Goal: Check status: Check status

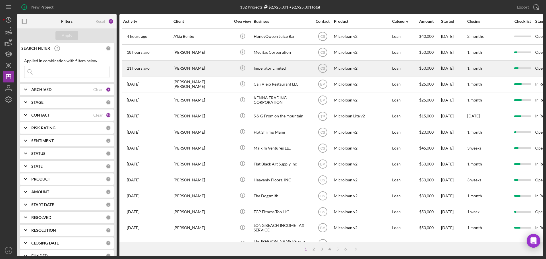
click at [217, 71] on div "[PERSON_NAME]" at bounding box center [202, 68] width 57 height 15
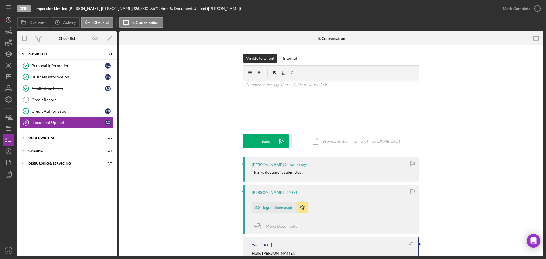
drag, startPoint x: 455, startPoint y: 139, endPoint x: 437, endPoint y: 141, distance: 18.2
click at [455, 138] on div "Visible to Client Internal v Color teal Color pink Remove color Add row above A…" at bounding box center [331, 105] width 407 height 103
click at [7, 77] on line "button" at bounding box center [8, 77] width 5 height 0
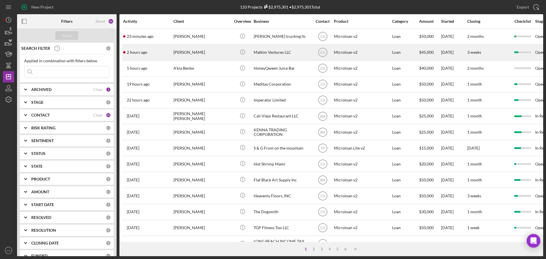
click at [222, 54] on div "[PERSON_NAME]" at bounding box center [202, 52] width 57 height 15
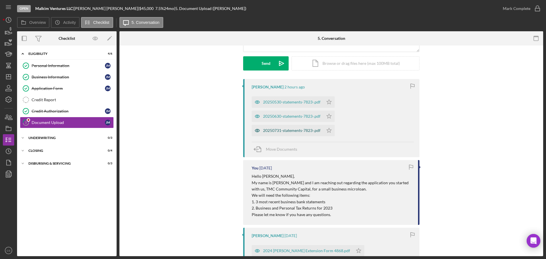
scroll to position [85, 0]
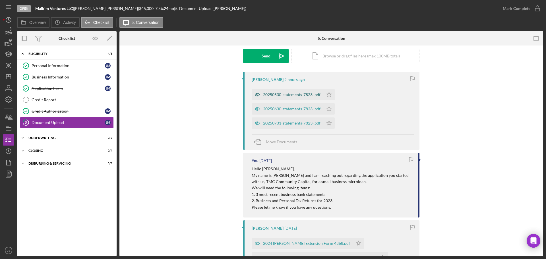
click at [286, 95] on div "20250530-statements-7823-.pdf" at bounding box center [291, 95] width 57 height 5
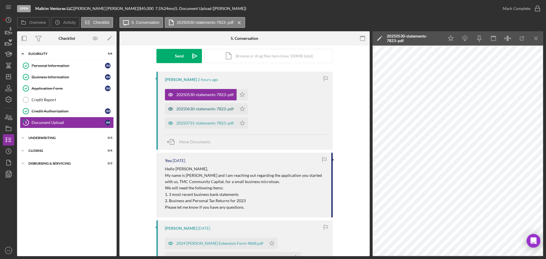
click at [197, 109] on div "20250630-statements-7823-.pdf" at bounding box center [204, 109] width 57 height 5
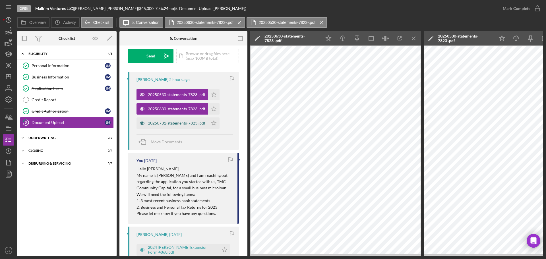
click at [193, 122] on div "20250731-statements-7823-.pdf" at bounding box center [176, 123] width 57 height 5
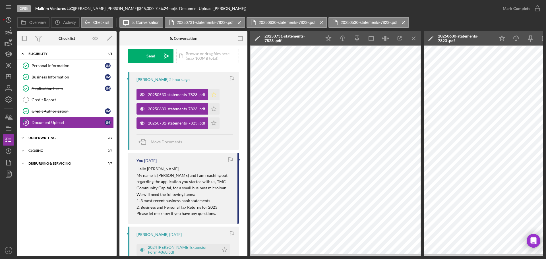
click at [215, 97] on icon "Icon/Star" at bounding box center [213, 94] width 11 height 11
click at [214, 106] on polygon "button" at bounding box center [214, 108] width 5 height 5
click at [215, 120] on icon "Icon/Star" at bounding box center [213, 123] width 11 height 11
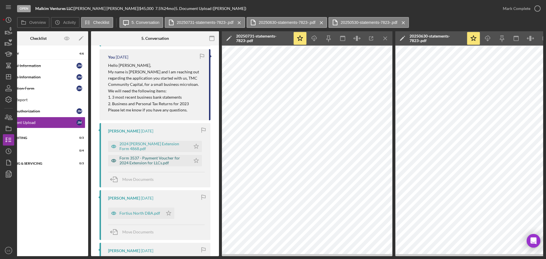
scroll to position [199, 0]
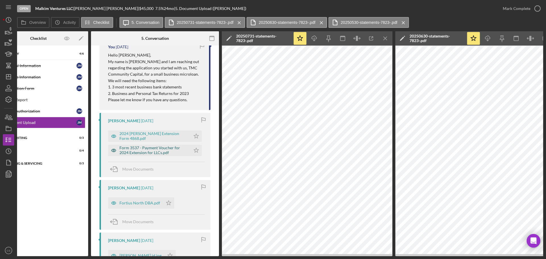
click at [162, 149] on div "Form 3537 - Payment Voucher for 2024 Extension for LLCs.pdf" at bounding box center [154, 150] width 68 height 9
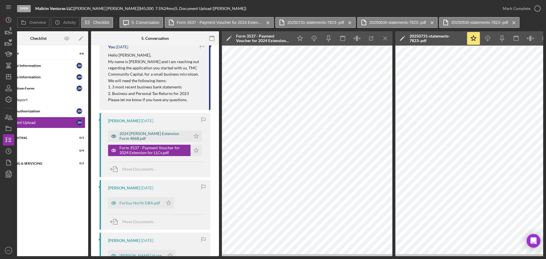
click at [162, 134] on div "2024 [PERSON_NAME] Extension Form 4868.pdf" at bounding box center [154, 135] width 68 height 9
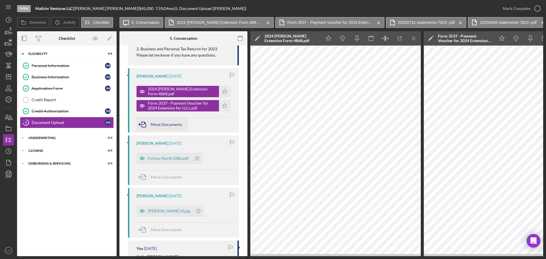
scroll to position [256, 0]
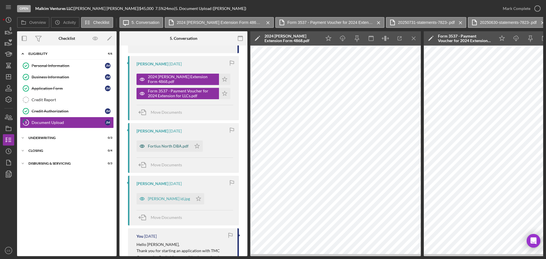
click at [176, 147] on div "Fortius North DBA.pdf" at bounding box center [168, 146] width 41 height 5
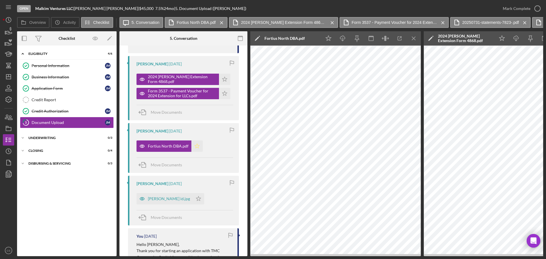
scroll to position [370, 0]
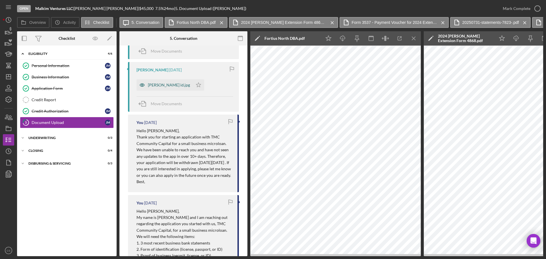
click at [169, 87] on div "[PERSON_NAME] id.jpg" at bounding box center [169, 85] width 42 height 5
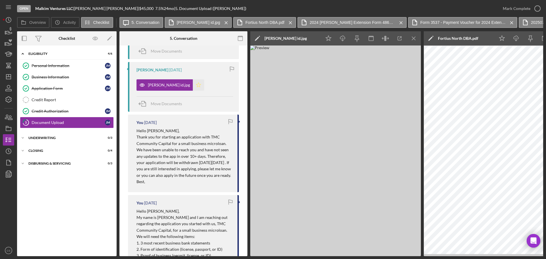
click at [193, 85] on icon "Icon/Star" at bounding box center [198, 84] width 11 height 11
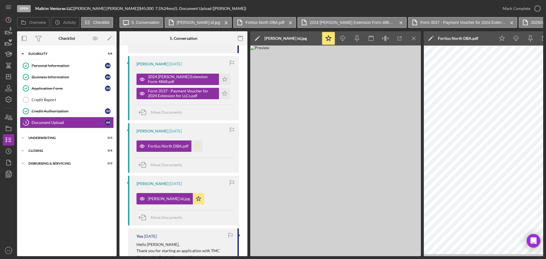
click at [198, 148] on icon "Icon/Star" at bounding box center [197, 146] width 11 height 11
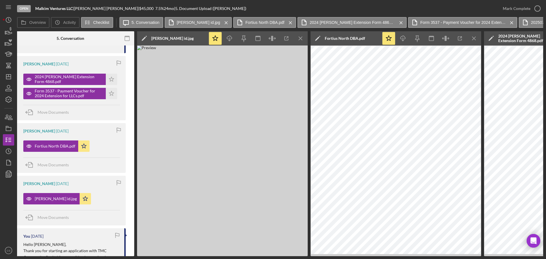
scroll to position [0, 0]
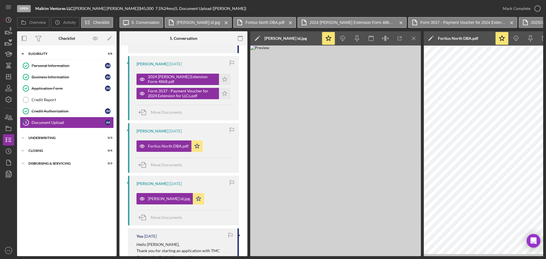
click at [83, 203] on div "Icon/Expander Eligibility 4 / 6 Personal Information Personal Information [PERS…" at bounding box center [67, 150] width 100 height 205
click at [71, 211] on div "Icon/Expander Eligibility 4 / 6 Personal Information Personal Information [PERS…" at bounding box center [67, 150] width 100 height 205
click at [73, 190] on div "Icon/Expander Eligibility 4 / 6 Personal Information Personal Information [PERS…" at bounding box center [67, 150] width 100 height 205
click at [11, 74] on icon "Icon/Dashboard" at bounding box center [8, 77] width 14 height 14
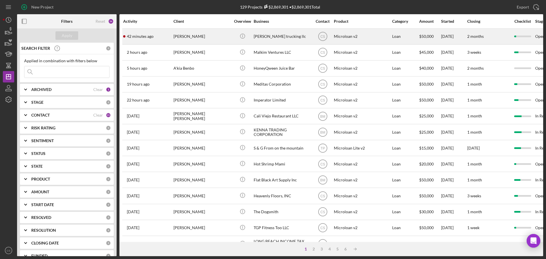
click at [221, 38] on div "[PERSON_NAME]" at bounding box center [202, 36] width 57 height 15
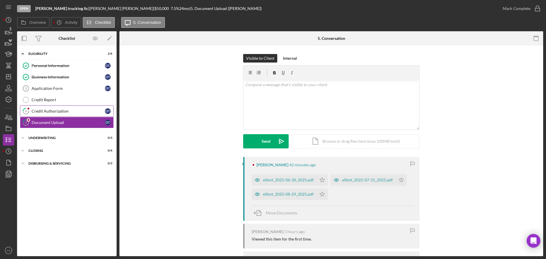
click at [47, 108] on link "4 Credit Authorization o t" at bounding box center [67, 111] width 94 height 11
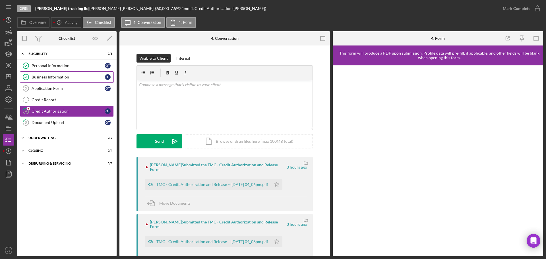
click at [56, 73] on link "Business Information Business Information o t" at bounding box center [67, 76] width 94 height 11
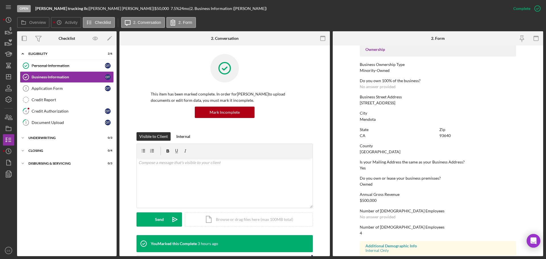
scroll to position [218, 0]
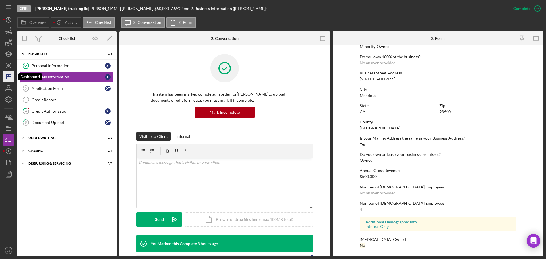
click at [8, 74] on icon "Icon/Dashboard" at bounding box center [8, 77] width 14 height 14
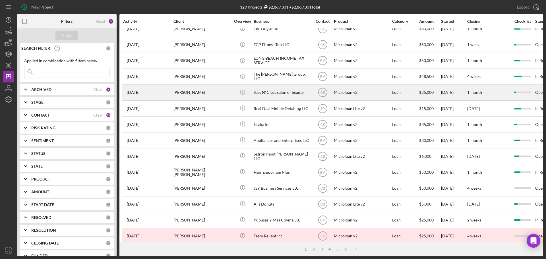
scroll to position [193, 0]
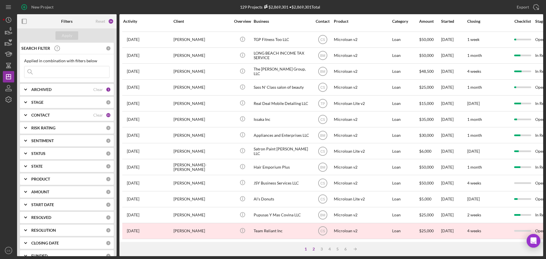
click at [314, 249] on div "2" at bounding box center [314, 249] width 8 height 5
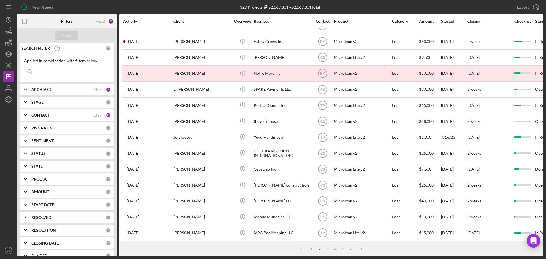
scroll to position [0, 0]
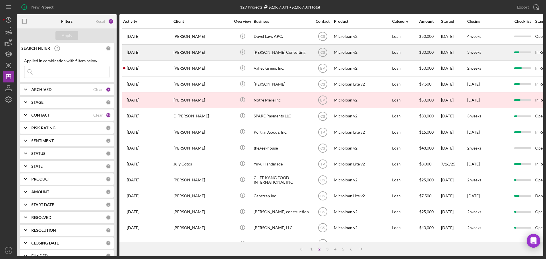
click at [227, 51] on div "[PERSON_NAME]" at bounding box center [202, 52] width 57 height 15
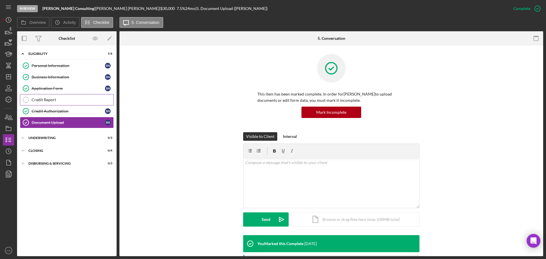
click at [75, 100] on div "Credit Report" at bounding box center [73, 100] width 82 height 5
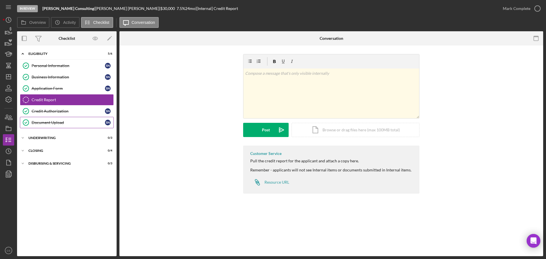
click at [86, 120] on div "Document Upload" at bounding box center [68, 122] width 73 height 5
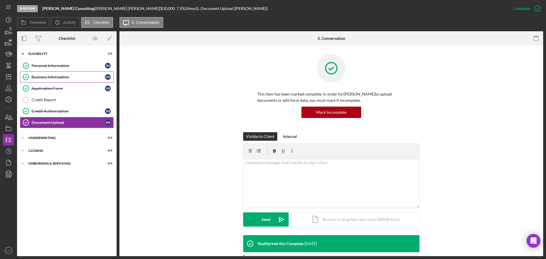
click at [73, 73] on link "Business Information Business Information s n" at bounding box center [67, 76] width 94 height 11
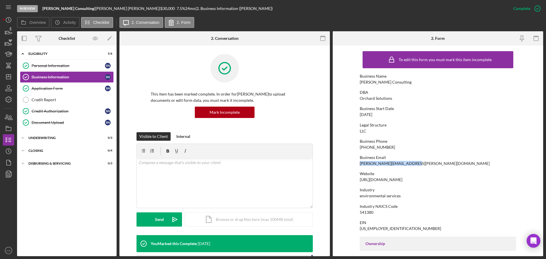
drag, startPoint x: 411, startPoint y: 165, endPoint x: 359, endPoint y: 164, distance: 52.1
click at [360, 164] on div "Business Email [PERSON_NAME][EMAIL_ADDRESS][PERSON_NAME][DOMAIN_NAME]" at bounding box center [438, 160] width 157 height 11
drag, startPoint x: 85, startPoint y: 8, endPoint x: 78, endPoint y: 8, distance: 7.1
click at [95, 8] on div "[PERSON_NAME] |" at bounding box center [127, 8] width 65 height 5
copy div "[PERSON_NAME]"
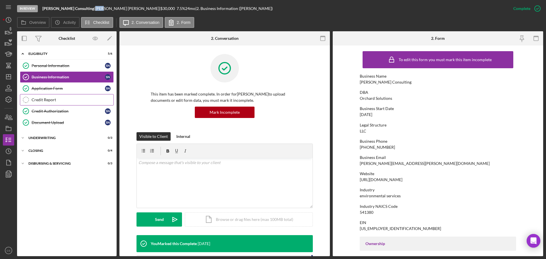
click at [73, 96] on link "Credit Report Credit Report" at bounding box center [67, 99] width 94 height 11
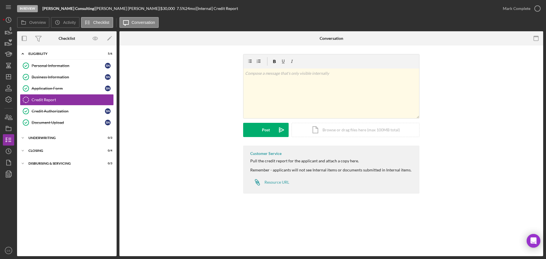
click at [80, 199] on div "Icon/Expander Eligibility 5 / 6 Personal Information Personal Information s n B…" at bounding box center [67, 150] width 100 height 205
click at [87, 200] on div "Icon/Expander Eligibility 5 / 6 Personal Information Personal Information s n B…" at bounding box center [67, 150] width 100 height 205
click at [79, 120] on link "Document Upload Document Upload s n" at bounding box center [67, 122] width 94 height 11
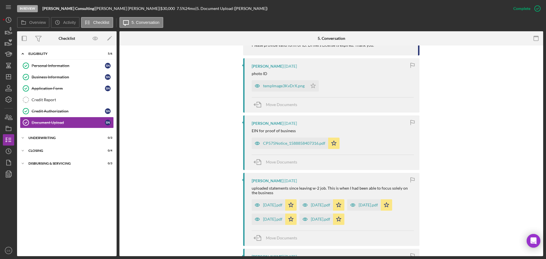
scroll to position [427, 0]
